Goal: Navigation & Orientation: Find specific page/section

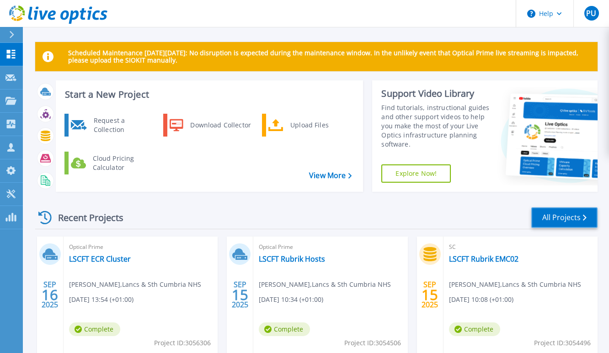
click at [542, 214] on link "All Projects" at bounding box center [564, 217] width 66 height 21
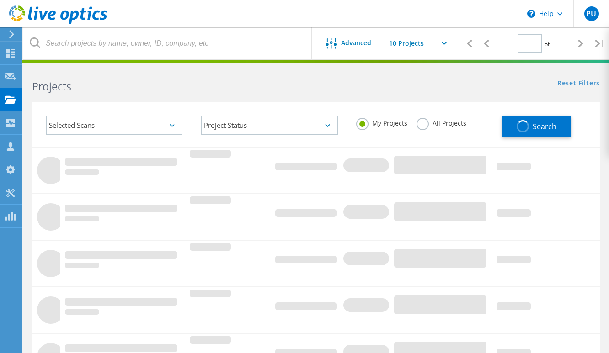
type input "1"
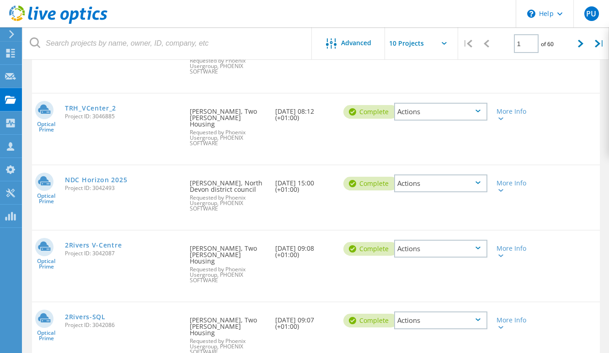
scroll to position [411, 0]
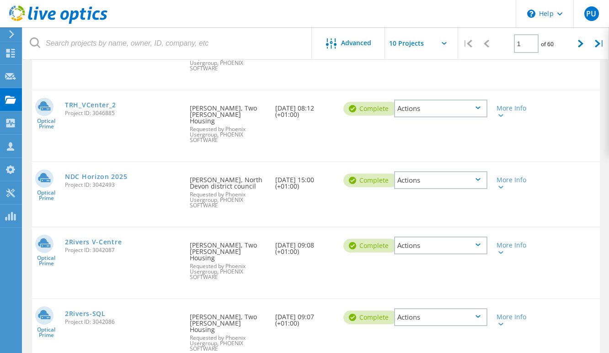
click at [430, 42] on input "text" at bounding box center [430, 43] width 91 height 32
click at [416, 113] on div "Show 40 Projects" at bounding box center [430, 112] width 90 height 15
type input "Show 40 Projects"
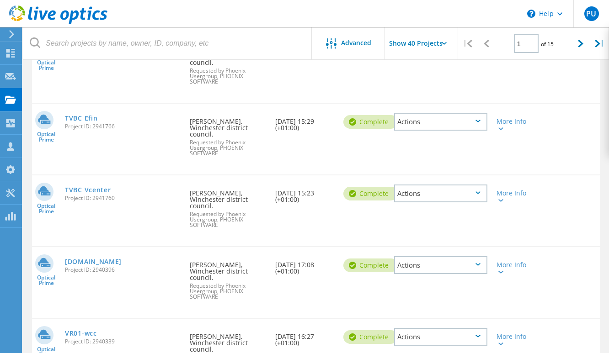
scroll to position [1645, 0]
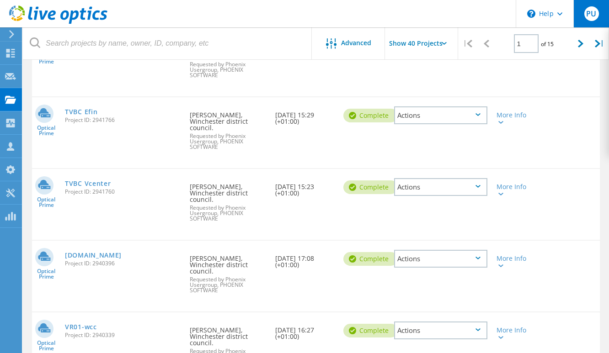
click at [592, 15] on span "PU" at bounding box center [591, 13] width 10 height 7
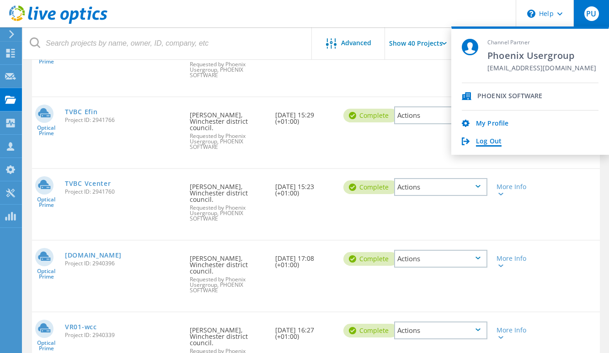
click at [498, 140] on link "Log Out" at bounding box center [489, 142] width 26 height 9
